Goal: Task Accomplishment & Management: Use online tool/utility

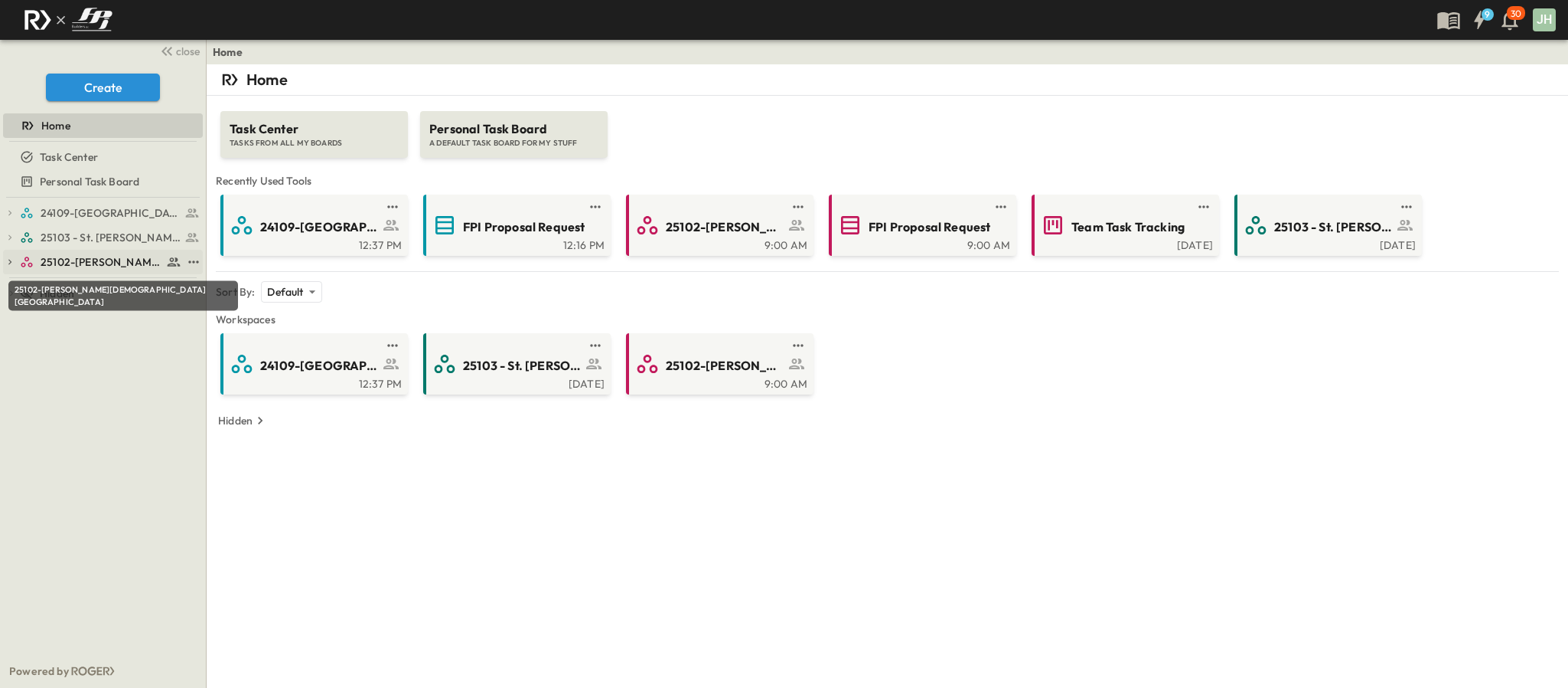
click at [92, 262] on span "25102-[PERSON_NAME][DEMOGRAPHIC_DATA][GEOGRAPHIC_DATA]" at bounding box center [101, 262] width 122 height 15
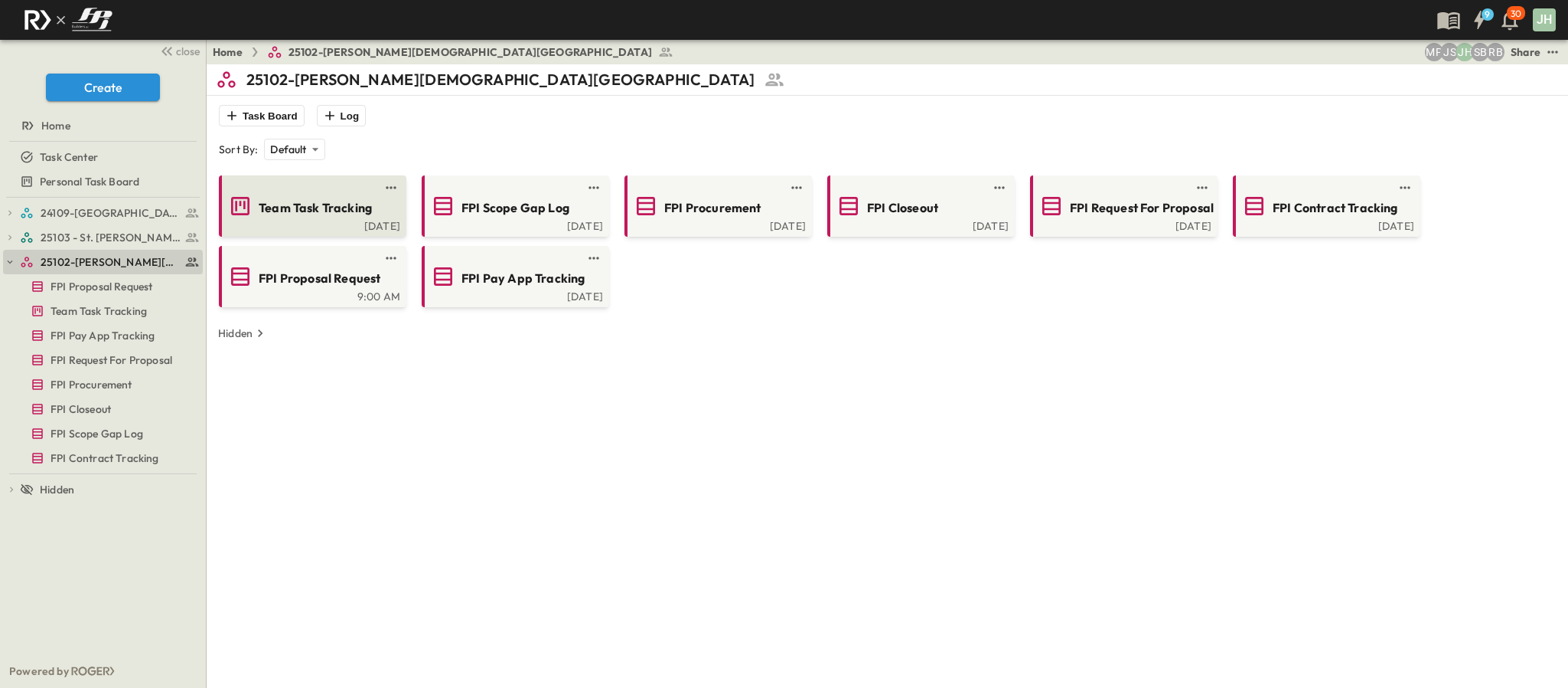
click at [290, 209] on span "Team Task Tracking" at bounding box center [316, 208] width 113 height 18
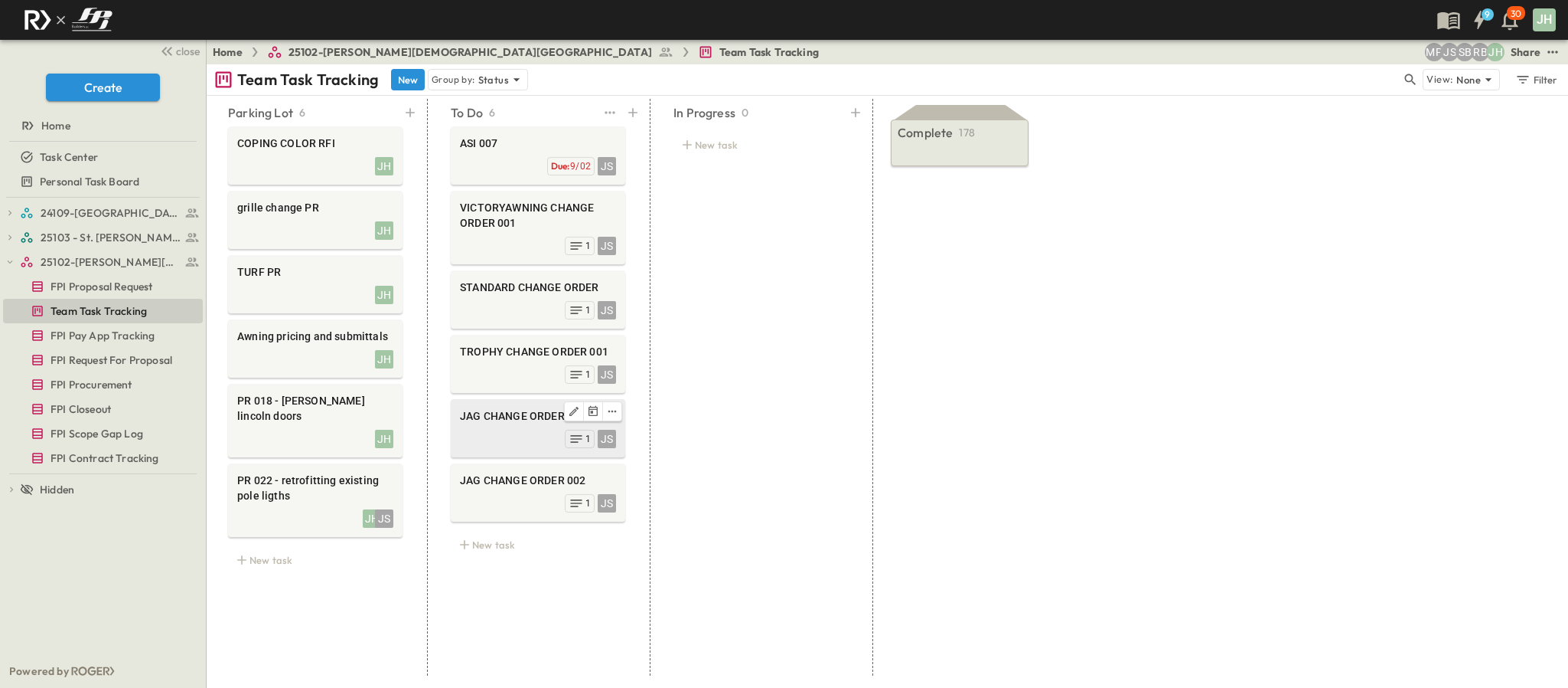
click at [512, 422] on span "JAG CHANGE ORDER 001" at bounding box center [537, 415] width 156 height 15
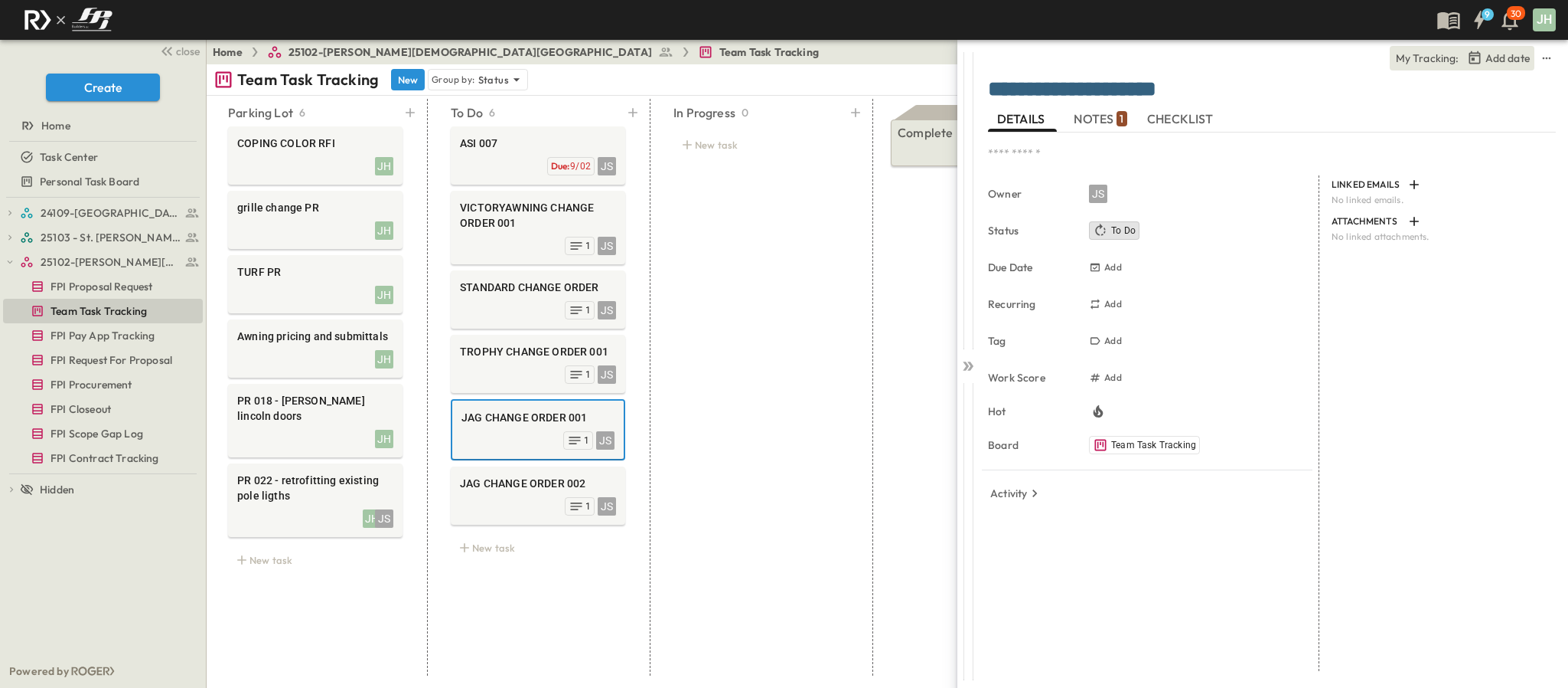
click at [1077, 104] on div "**********" at bounding box center [1272, 92] width 568 height 31
click at [1077, 115] on span "NOTES 1" at bounding box center [1099, 119] width 52 height 14
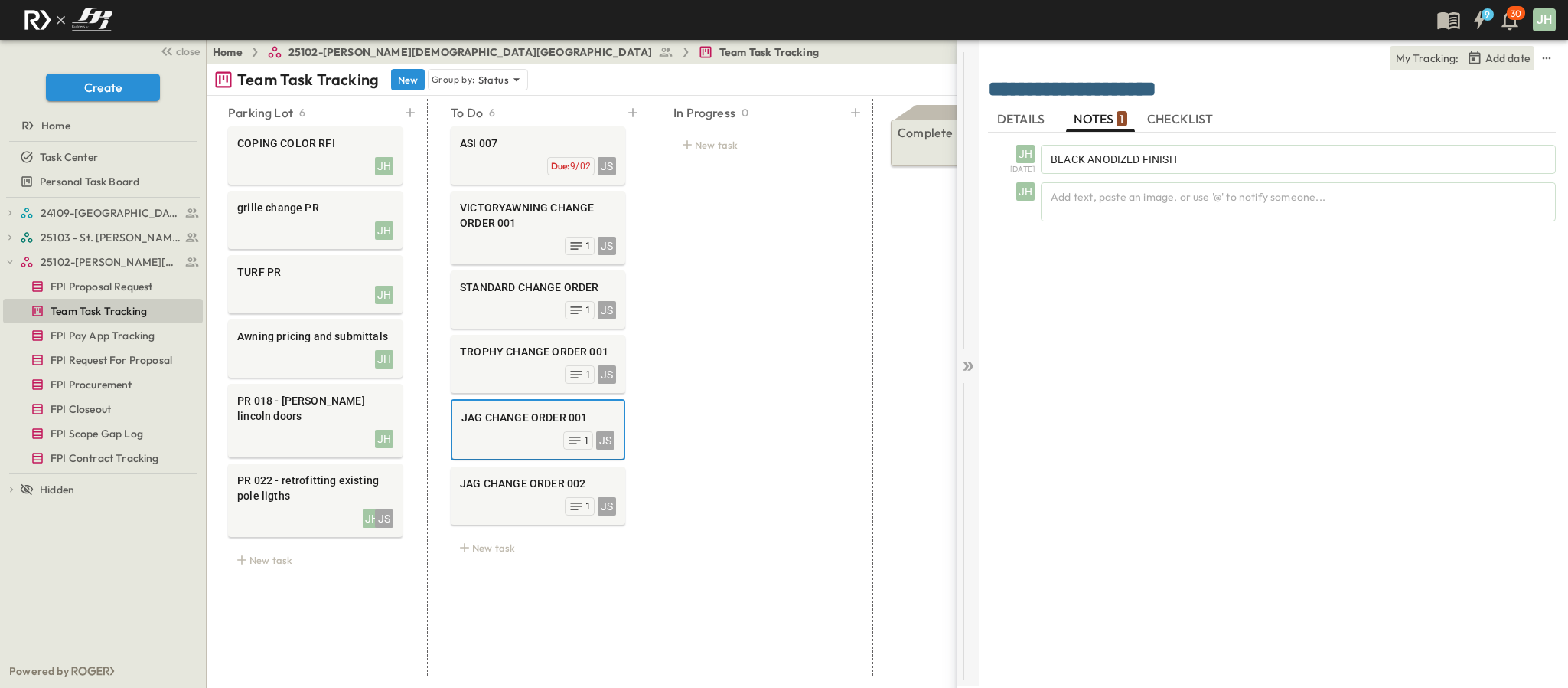
click at [957, 349] on div at bounding box center [968, 200] width 22 height 297
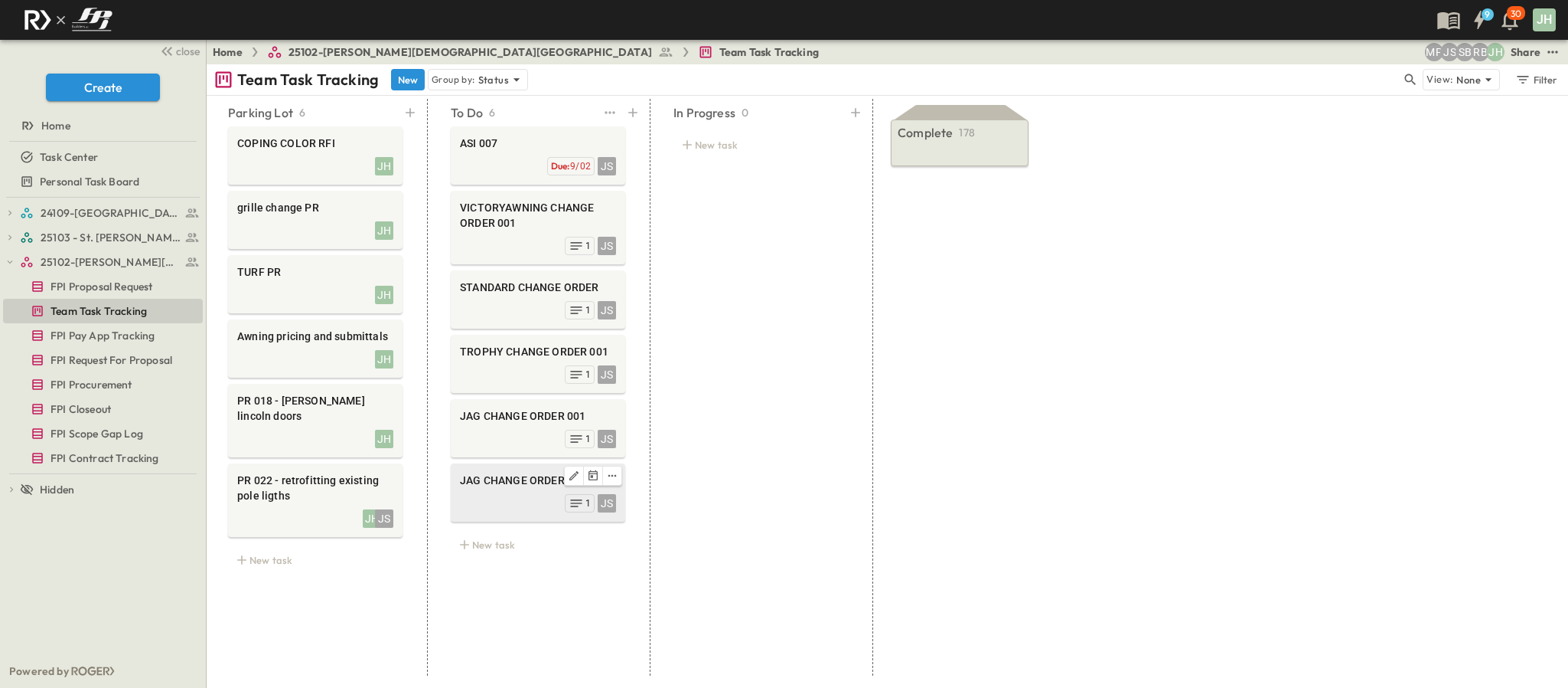
click at [506, 491] on div "JAG CHANGE ORDER 002" at bounding box center [537, 481] width 156 height 19
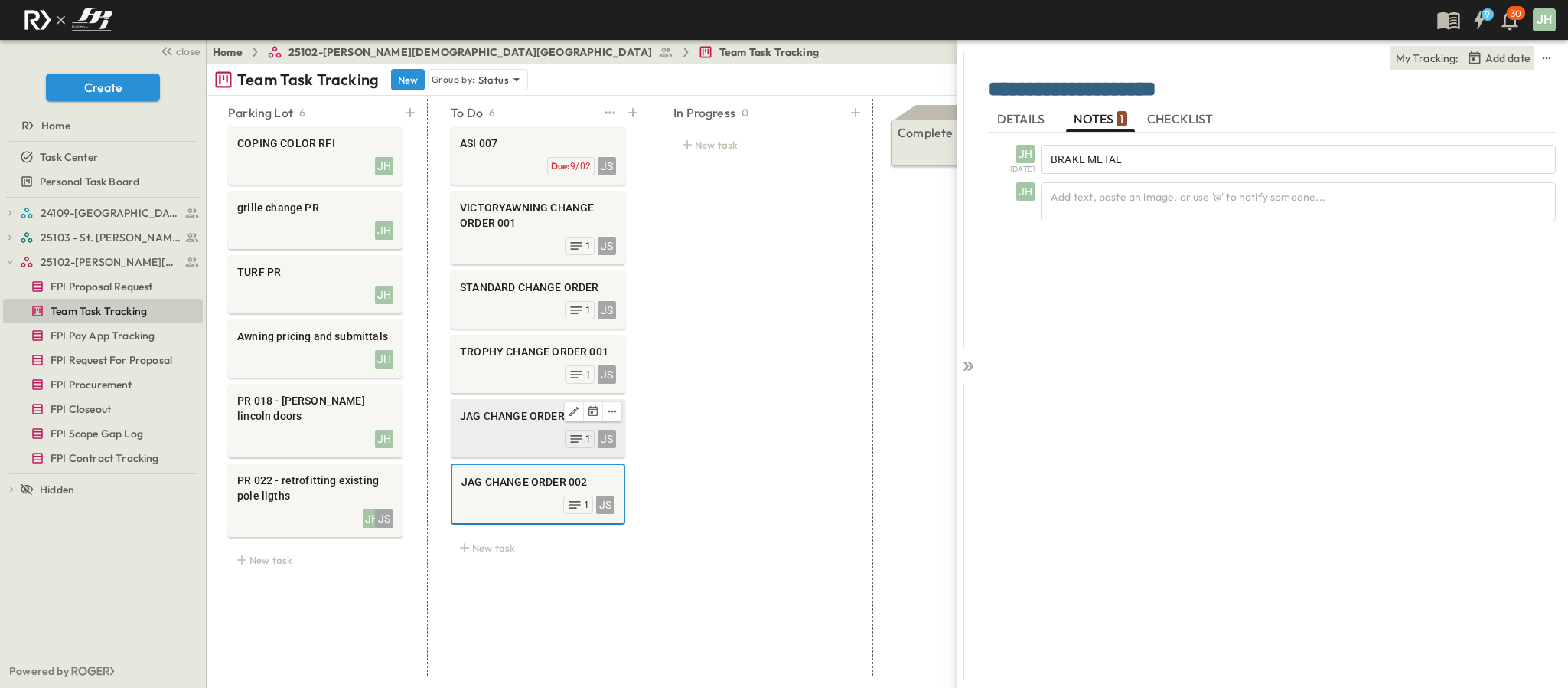
click at [489, 423] on span "JAG CHANGE ORDER 001" at bounding box center [537, 415] width 156 height 15
click at [973, 363] on icon at bounding box center [968, 366] width 15 height 15
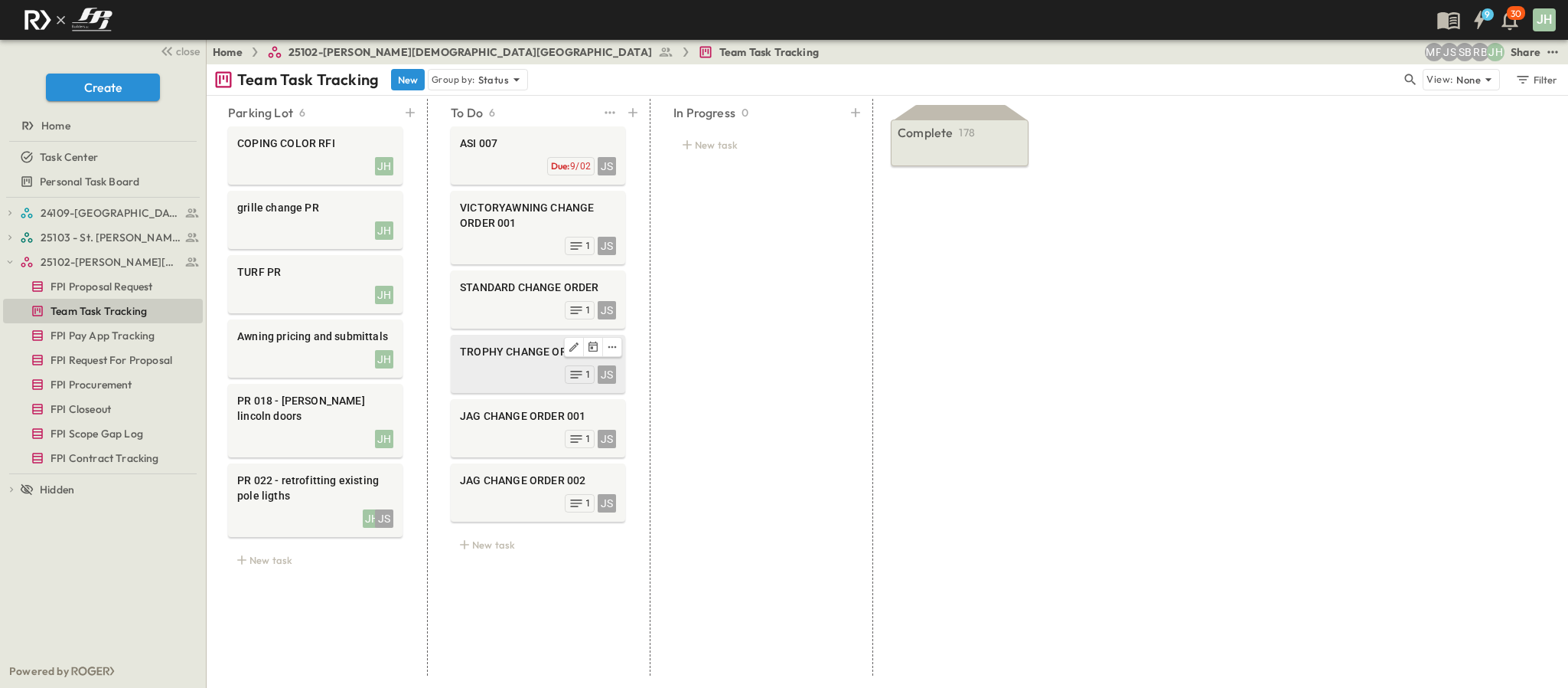
click at [540, 354] on span "TROPHY CHANGE ORDER 001" at bounding box center [537, 351] width 156 height 15
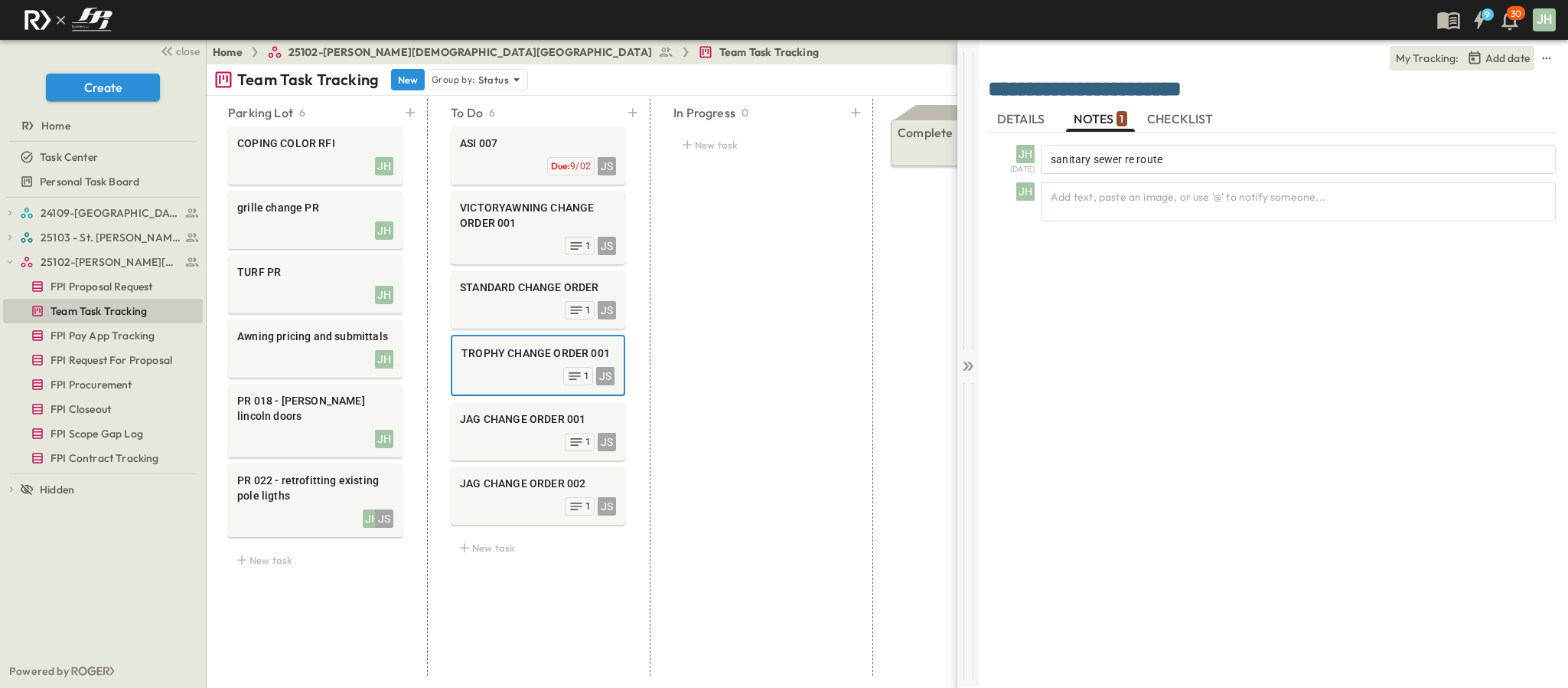
click at [967, 343] on div at bounding box center [968, 200] width 22 height 297
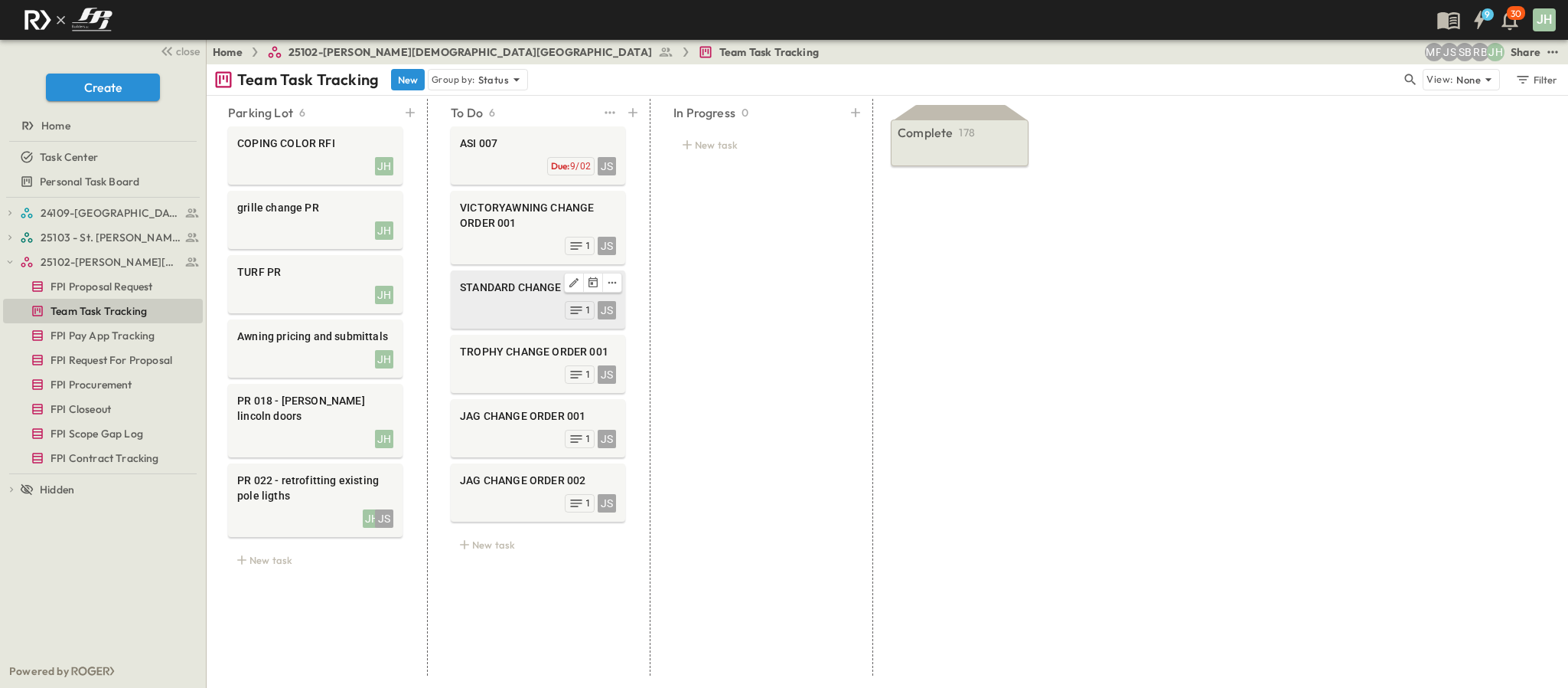
click at [537, 313] on div "JS 1" at bounding box center [537, 308] width 156 height 22
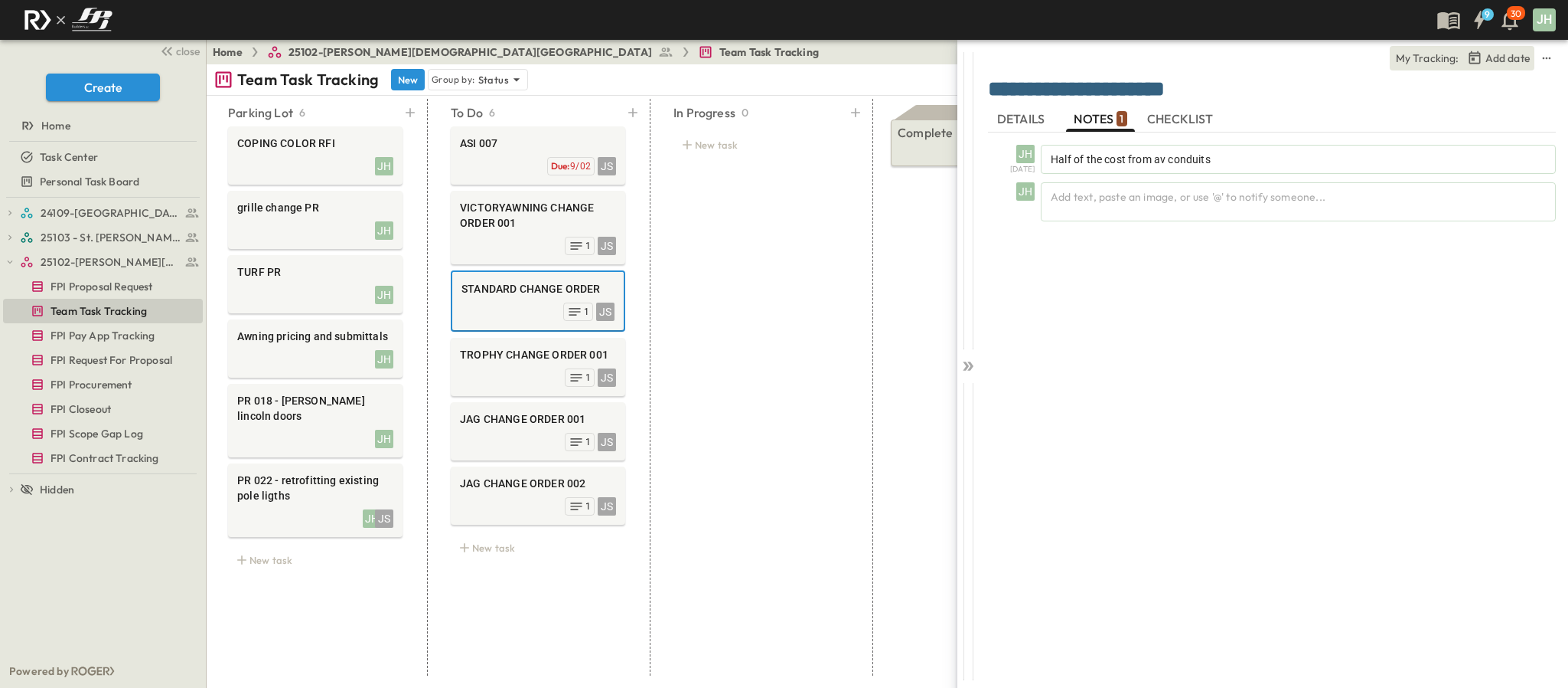
click at [935, 363] on div "**********" at bounding box center [1215, 344] width 705 height 688
click at [953, 363] on div "**********" at bounding box center [1215, 344] width 705 height 688
click at [516, 237] on div "JS 1" at bounding box center [537, 244] width 156 height 22
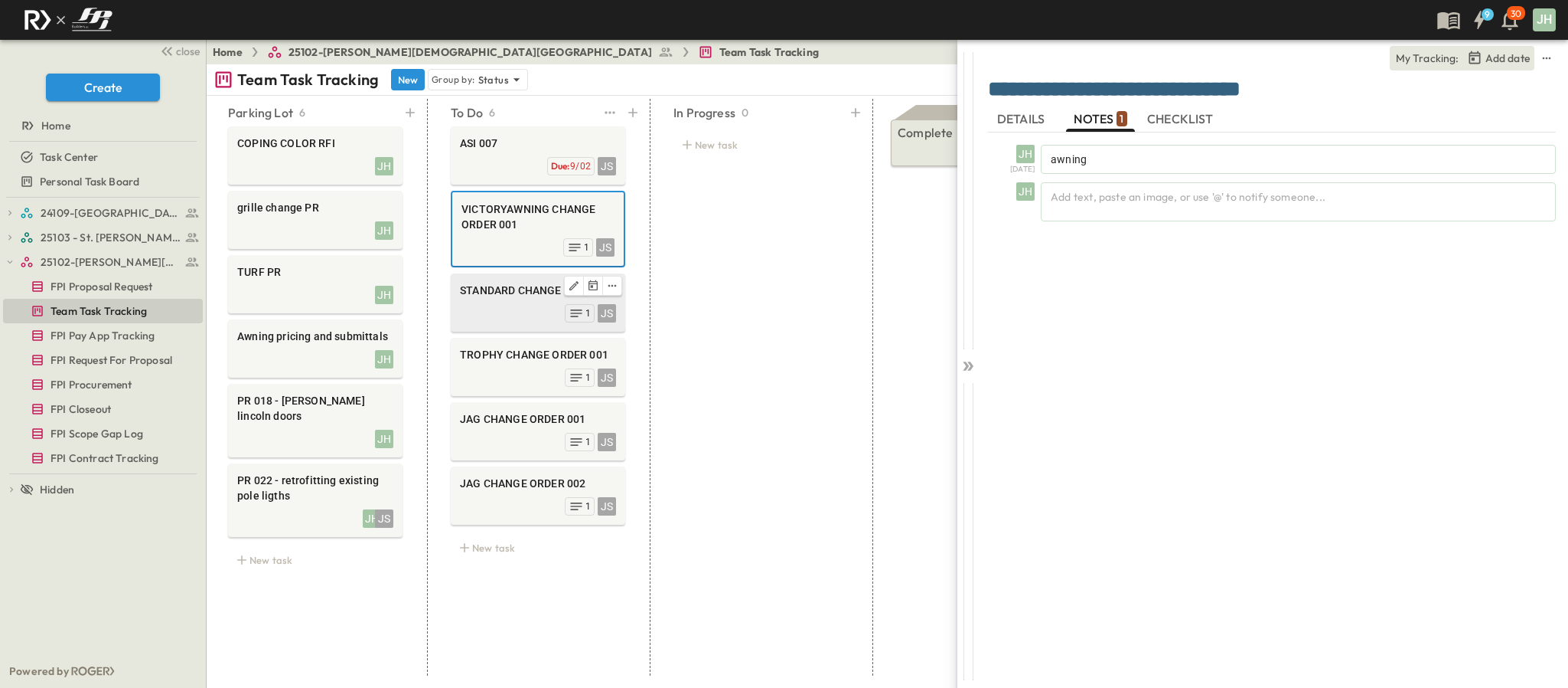
click at [520, 286] on span "STANDARD CHANGE ORDER" at bounding box center [537, 290] width 156 height 15
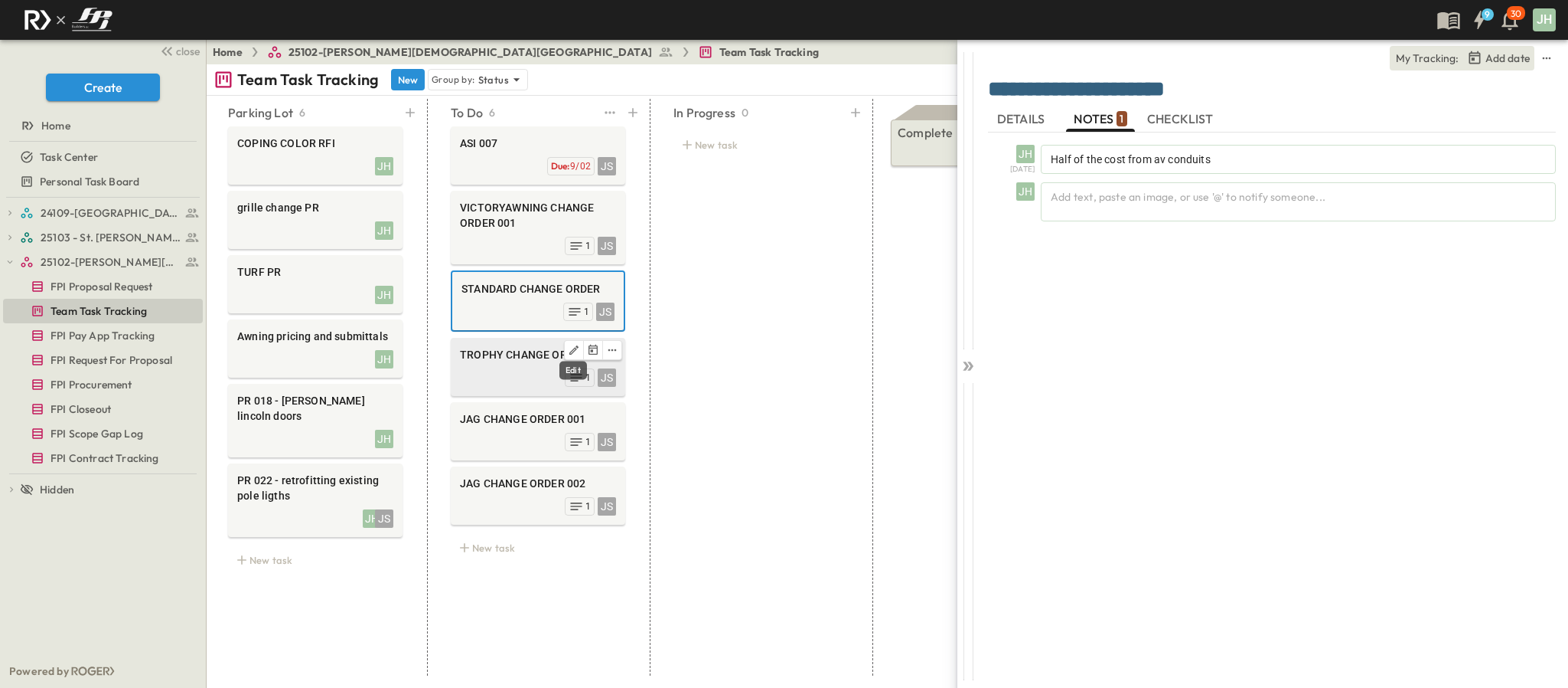
click at [525, 359] on span "TROPHY CHANGE ORDER 001" at bounding box center [537, 354] width 156 height 15
click at [957, 354] on div "**********" at bounding box center [1215, 344] width 705 height 688
click at [962, 356] on div at bounding box center [968, 363] width 22 height 646
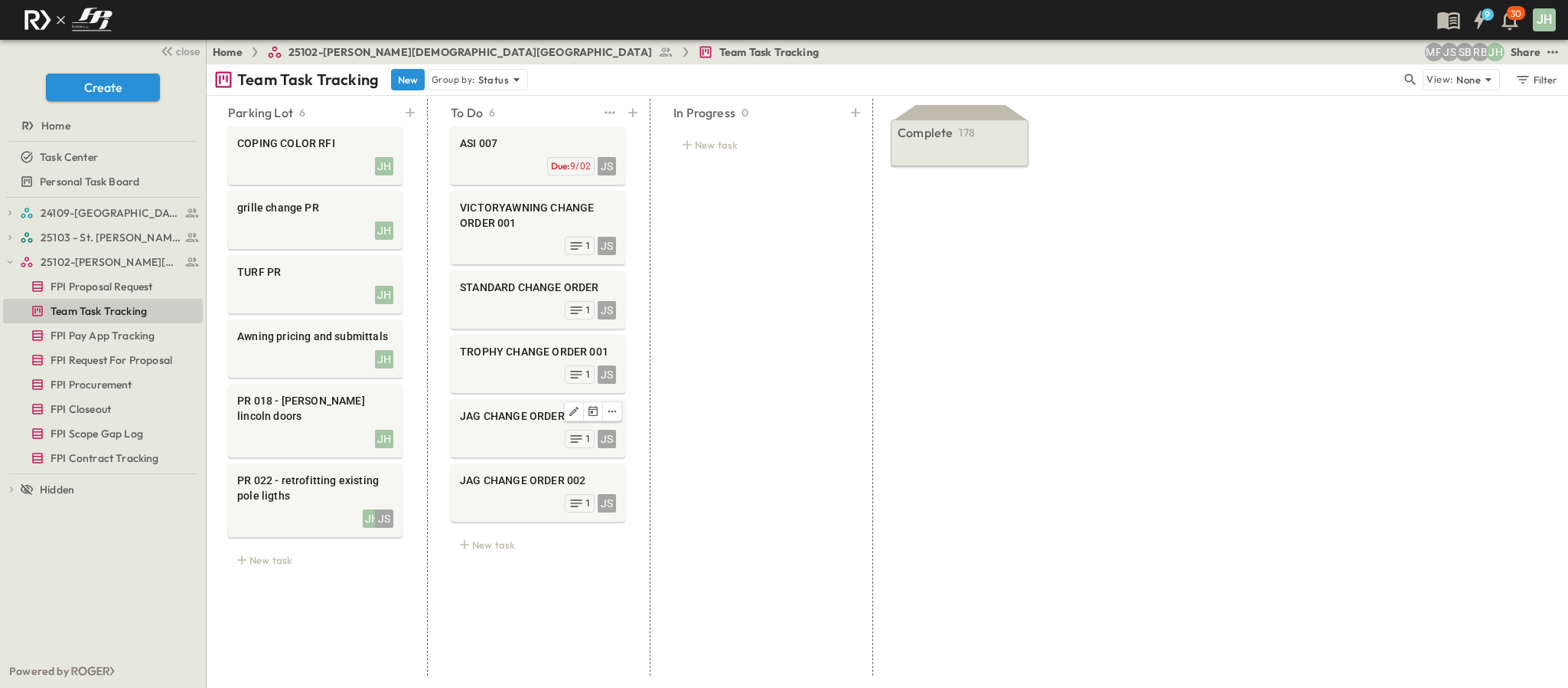
click at [501, 464] on div "ASI 007 JS Due: 9/02 VICTORYAWNING CHANGE ORDER 001 JS 1 STANDARD CHANGE ORDER …" at bounding box center [538, 344] width 211 height 441
click at [510, 480] on span "JAG CHANGE ORDER 002" at bounding box center [537, 480] width 156 height 15
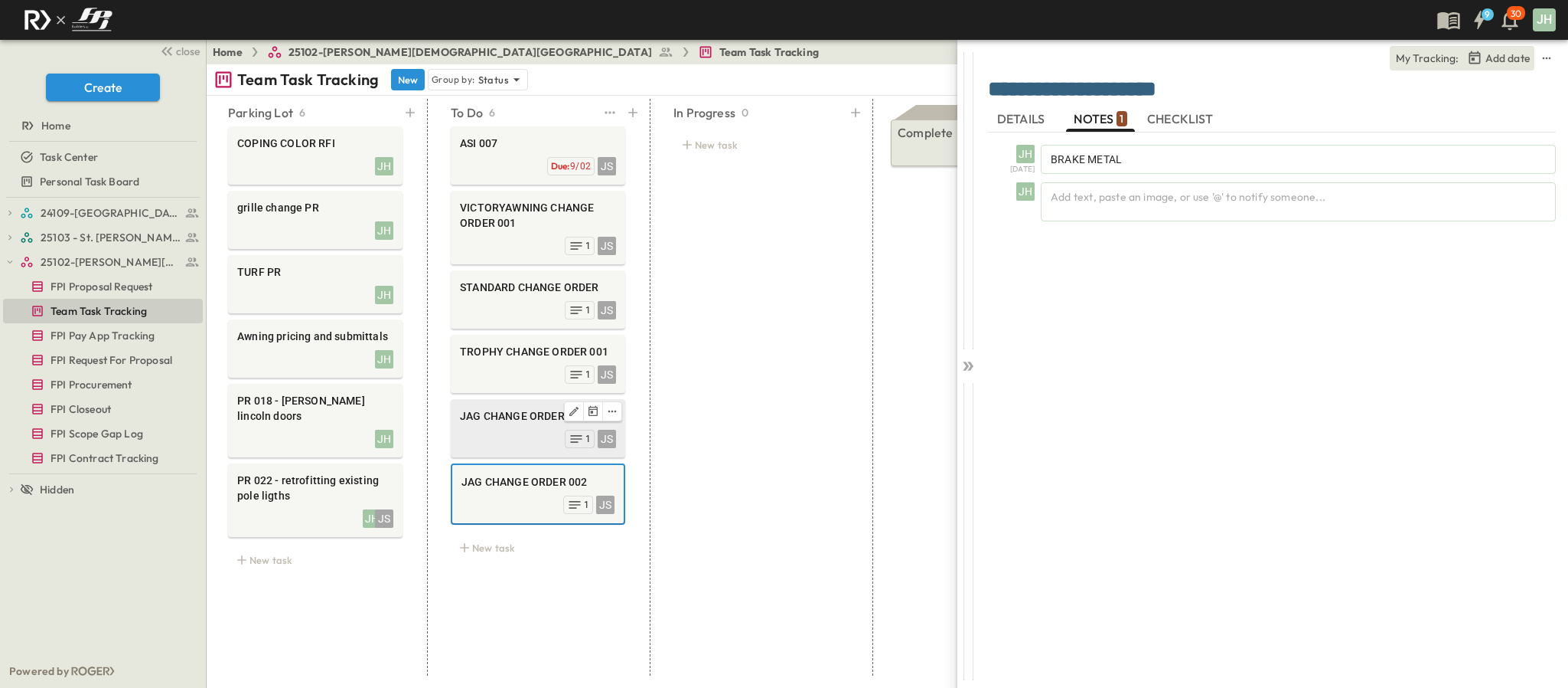
click at [503, 423] on span "JAG CHANGE ORDER 001" at bounding box center [537, 415] width 156 height 15
click at [530, 480] on span "JAG CHANGE ORDER 002" at bounding box center [537, 483] width 156 height 15
click at [955, 371] on div "**********" at bounding box center [1215, 344] width 705 height 688
click at [968, 354] on div at bounding box center [968, 363] width 22 height 646
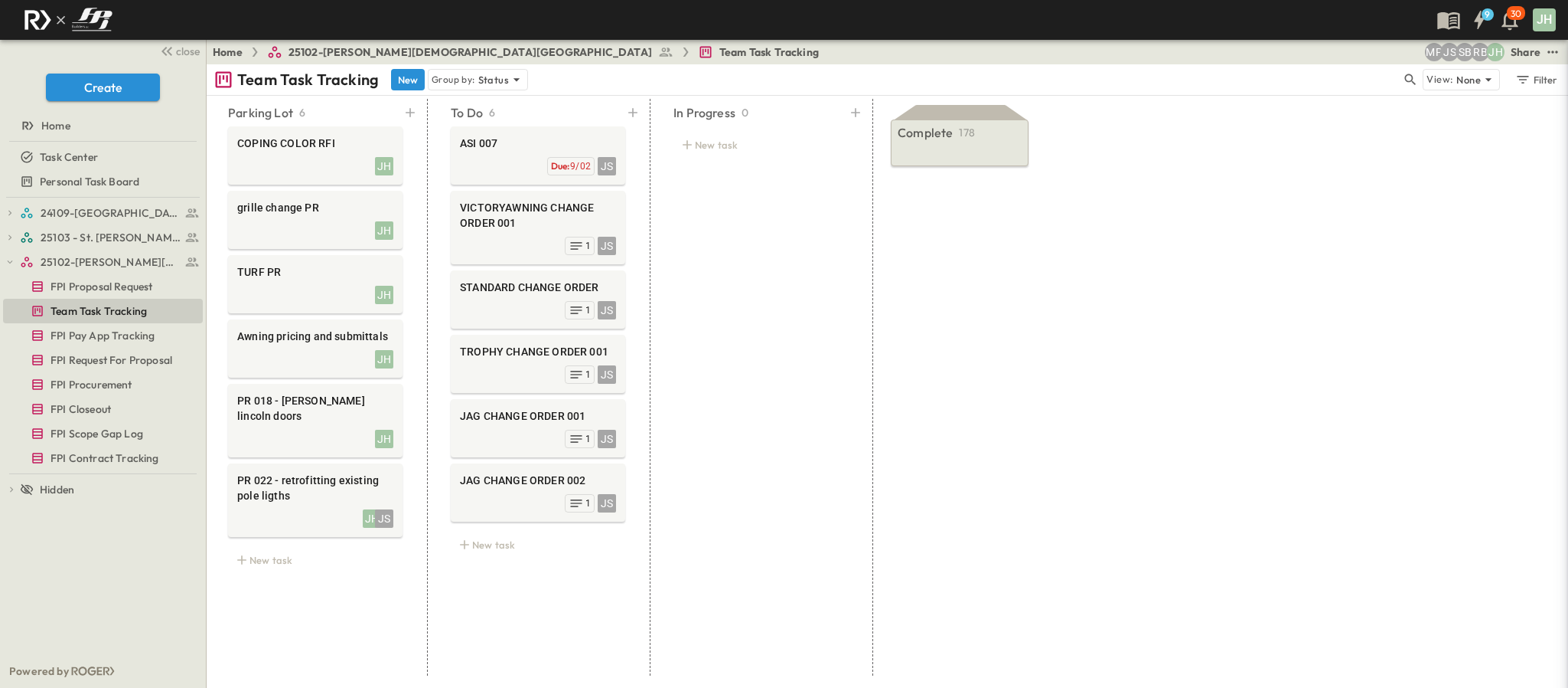
click at [979, 552] on div "Complete 178 READY TO REVIEW | 04720-2.0 - CAST STONE SHOP DRAWINGS - SHOP DRAW…" at bounding box center [961, 387] width 166 height 577
